Goal: Find specific page/section

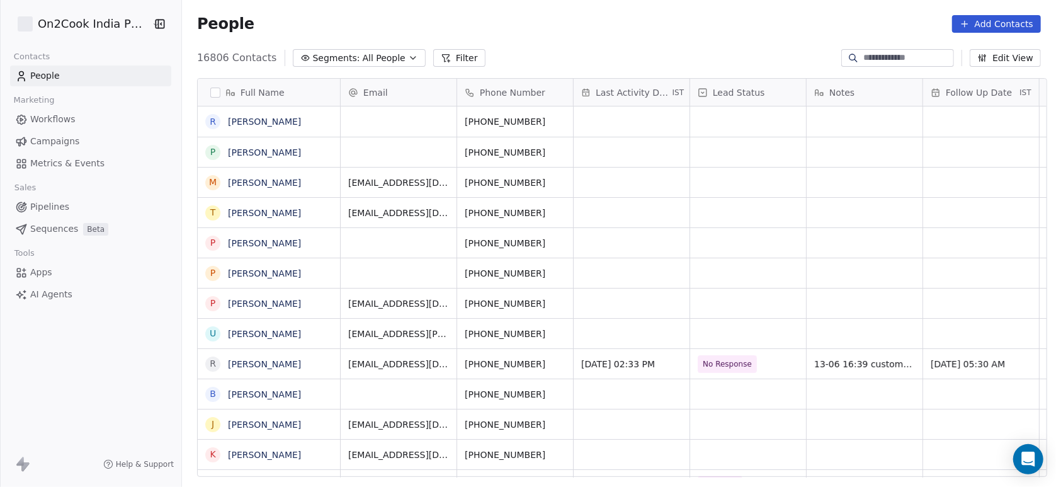
scroll to position [415, 867]
click at [449, 62] on button "Filter" at bounding box center [459, 58] width 52 height 18
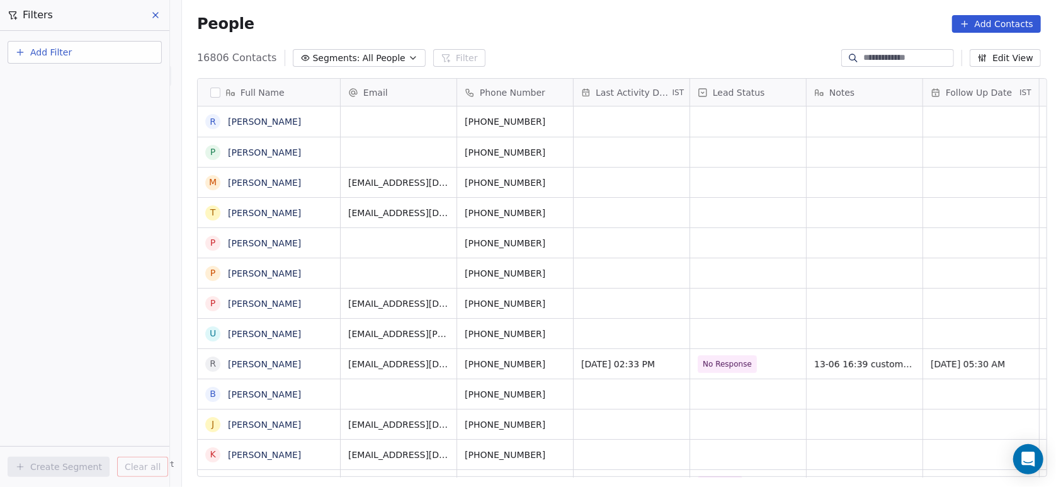
click at [30, 59] on button "Add Filter" at bounding box center [85, 52] width 154 height 23
click at [46, 80] on span "Contact properties" at bounding box center [62, 81] width 82 height 13
type input "***"
click at [51, 125] on span "Assignee" at bounding box center [41, 127] width 40 height 13
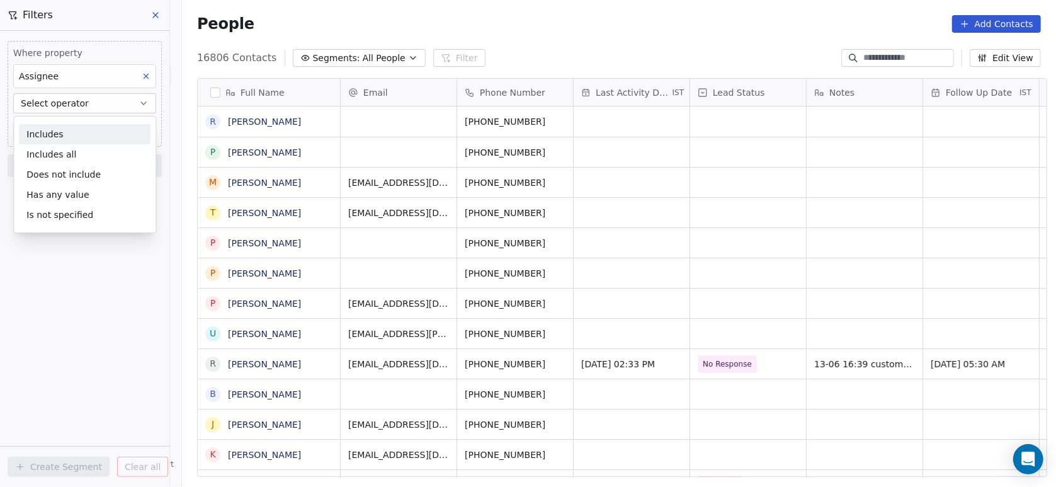
click at [51, 128] on div "Includes" at bounding box center [85, 134] width 132 height 20
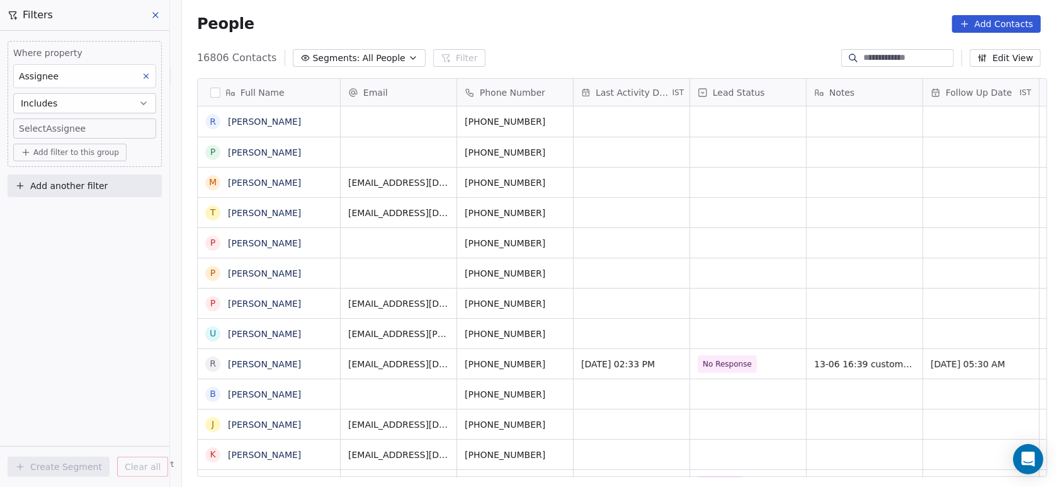
click at [51, 128] on body "On2Cook India Pvt. Ltd. Contacts People Marketing Workflows Campaigns Metrics &…" at bounding box center [528, 243] width 1056 height 487
type input "**"
click at [40, 169] on button "Suggestions" at bounding box center [36, 171] width 10 height 10
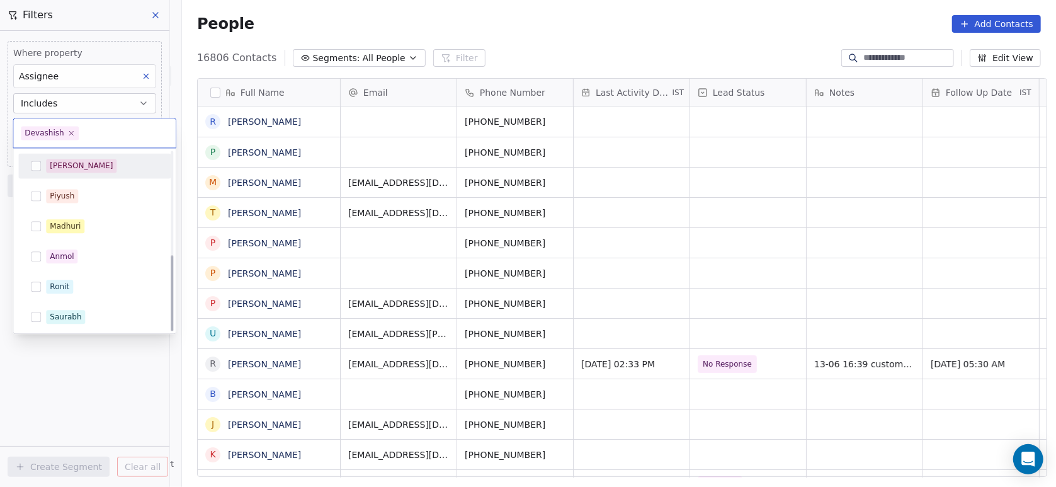
scroll to position [242, 0]
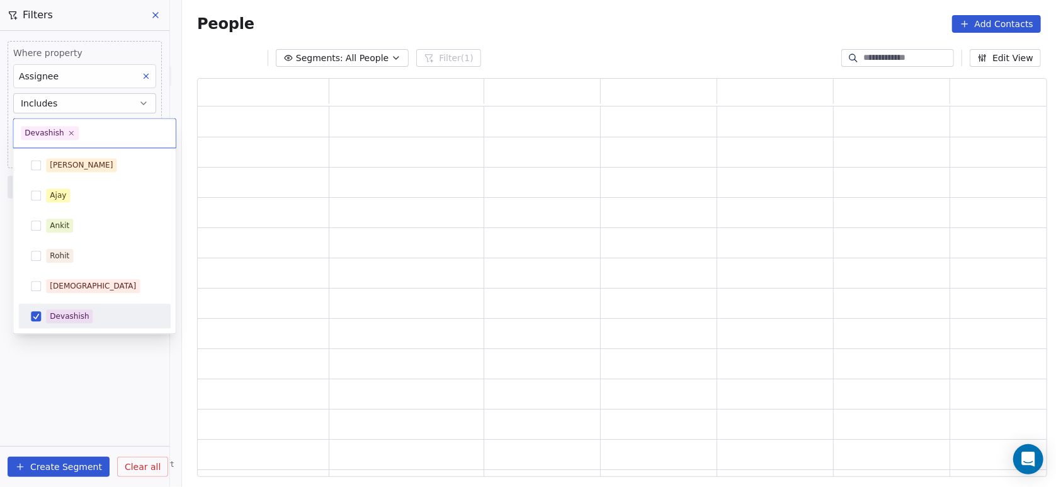
click at [53, 360] on html "On2Cook India Pvt. Ltd. Contacts People Marketing Workflows Campaigns Metrics &…" at bounding box center [528, 243] width 1056 height 487
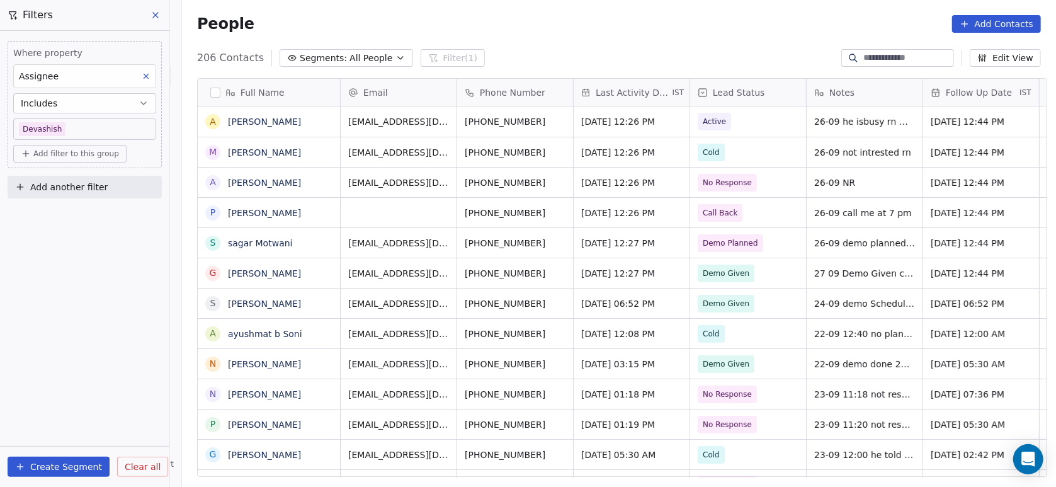
scroll to position [415, 867]
